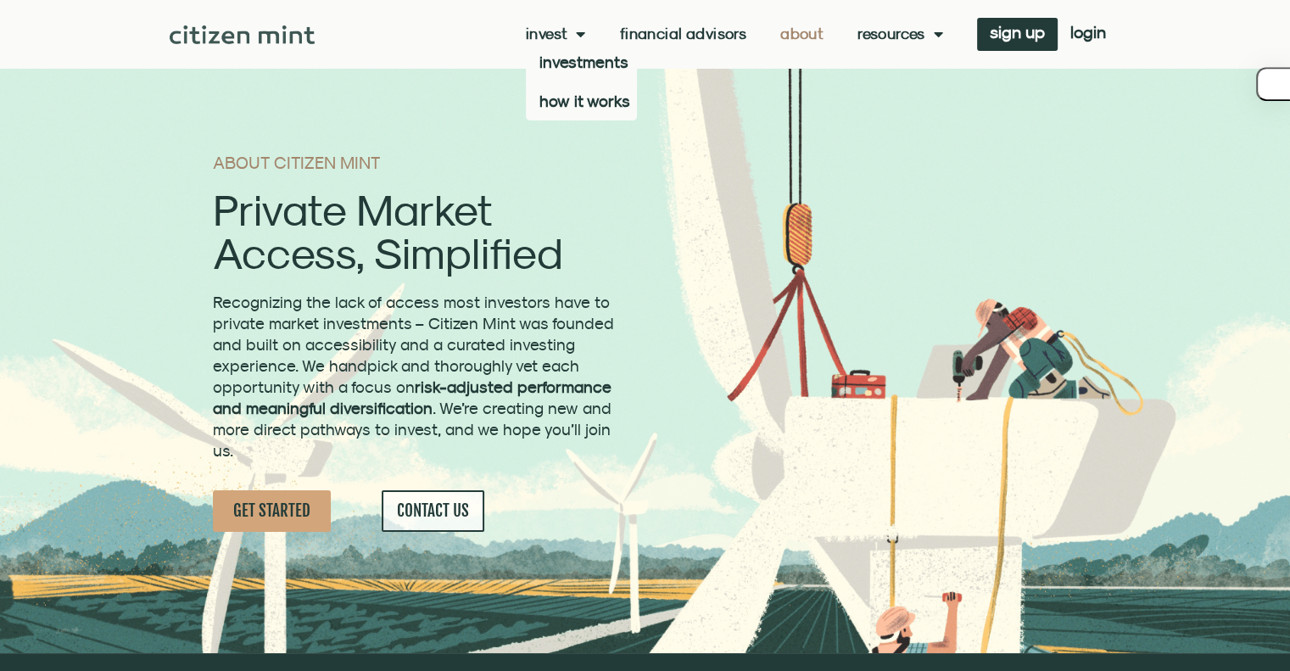
click at [554, 39] on link "Invest" at bounding box center [556, 33] width 60 height 17
click at [538, 33] on link "Invest" at bounding box center [556, 33] width 60 height 17
click at [558, 105] on link "how it works" at bounding box center [581, 100] width 111 height 39
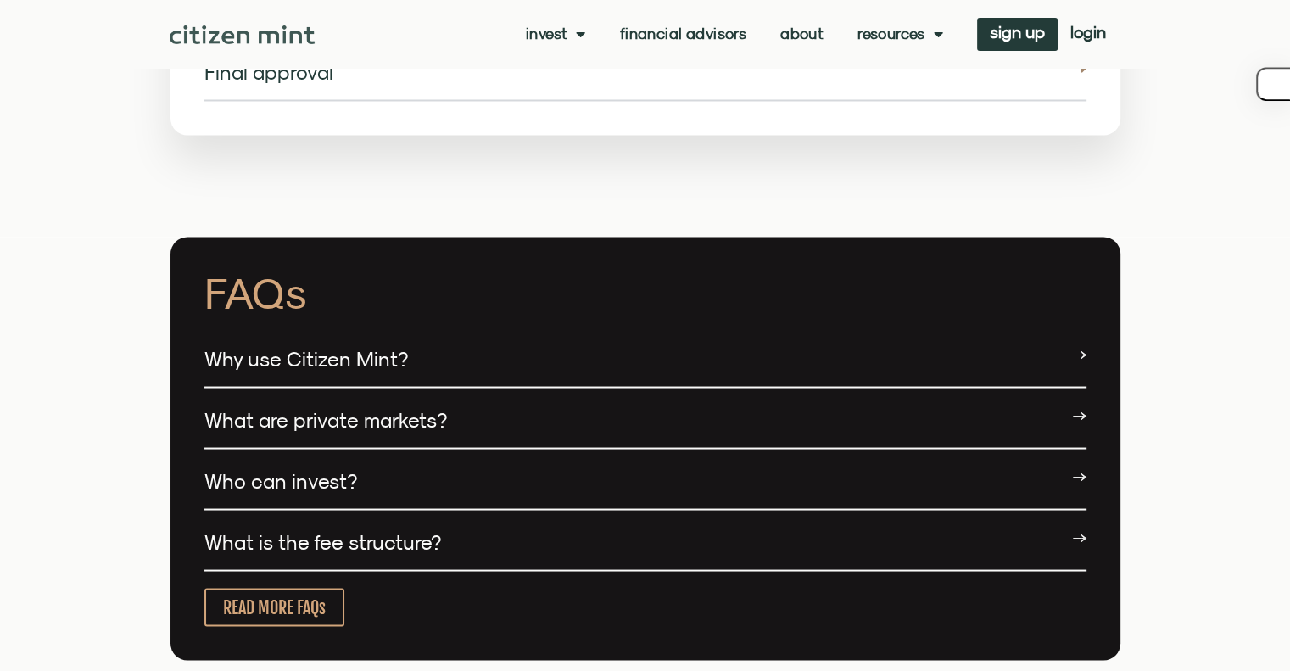
scroll to position [3026, 0]
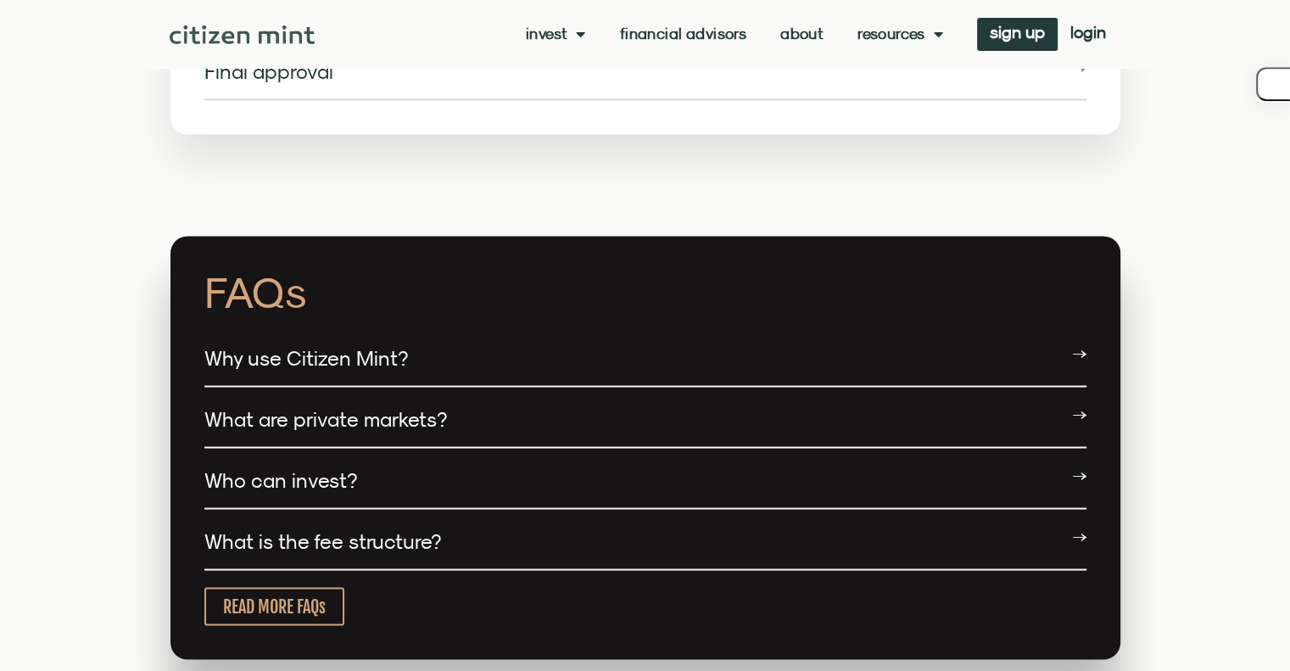
click at [296, 528] on link "What is the fee structure?" at bounding box center [322, 540] width 237 height 24
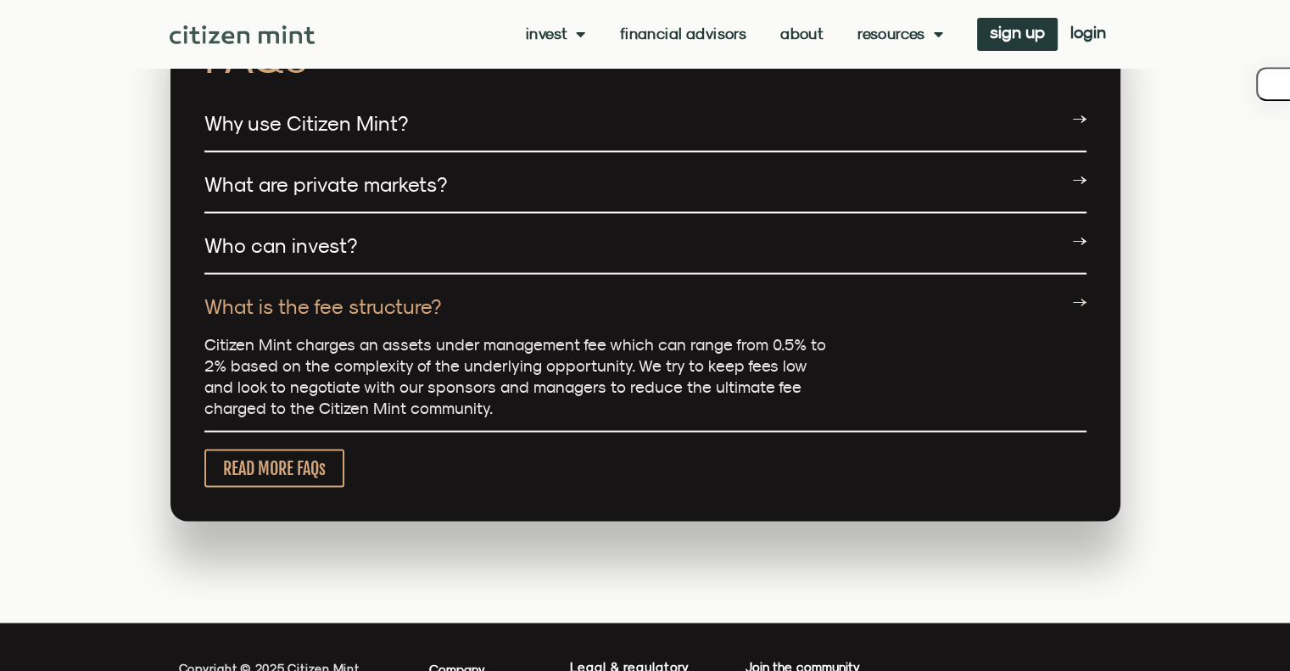
scroll to position [3259, 0]
